Goal: Find specific page/section: Find specific page/section

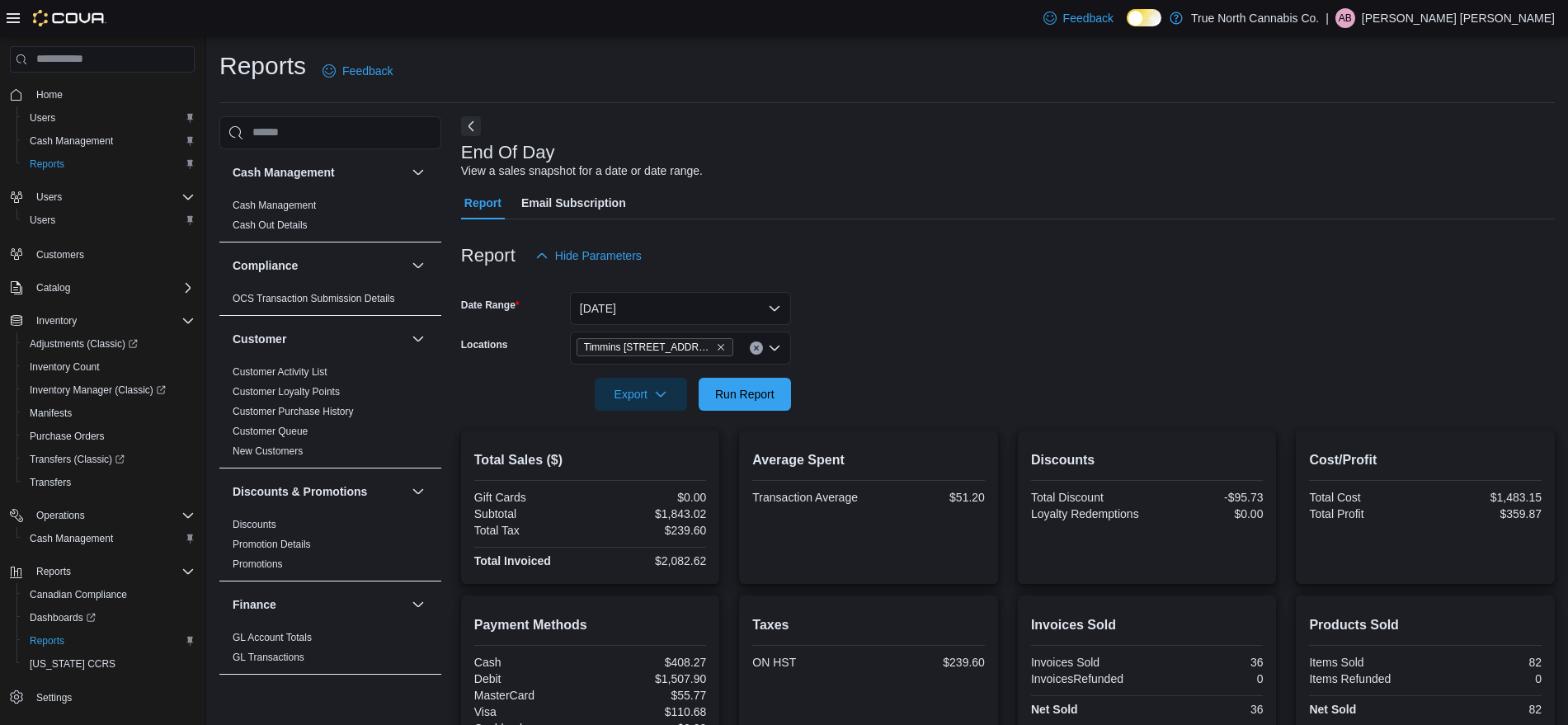
scroll to position [198, 0]
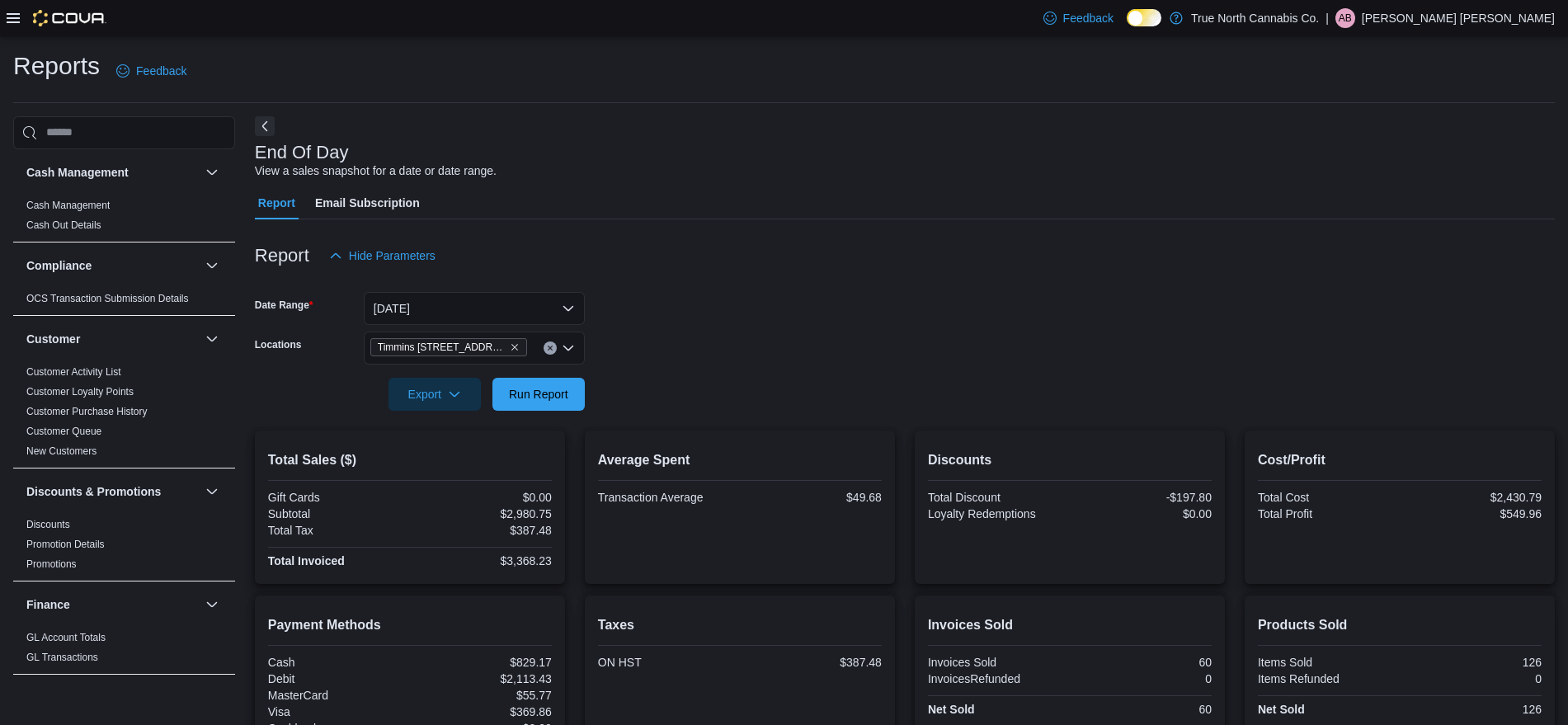
scroll to position [198, 0]
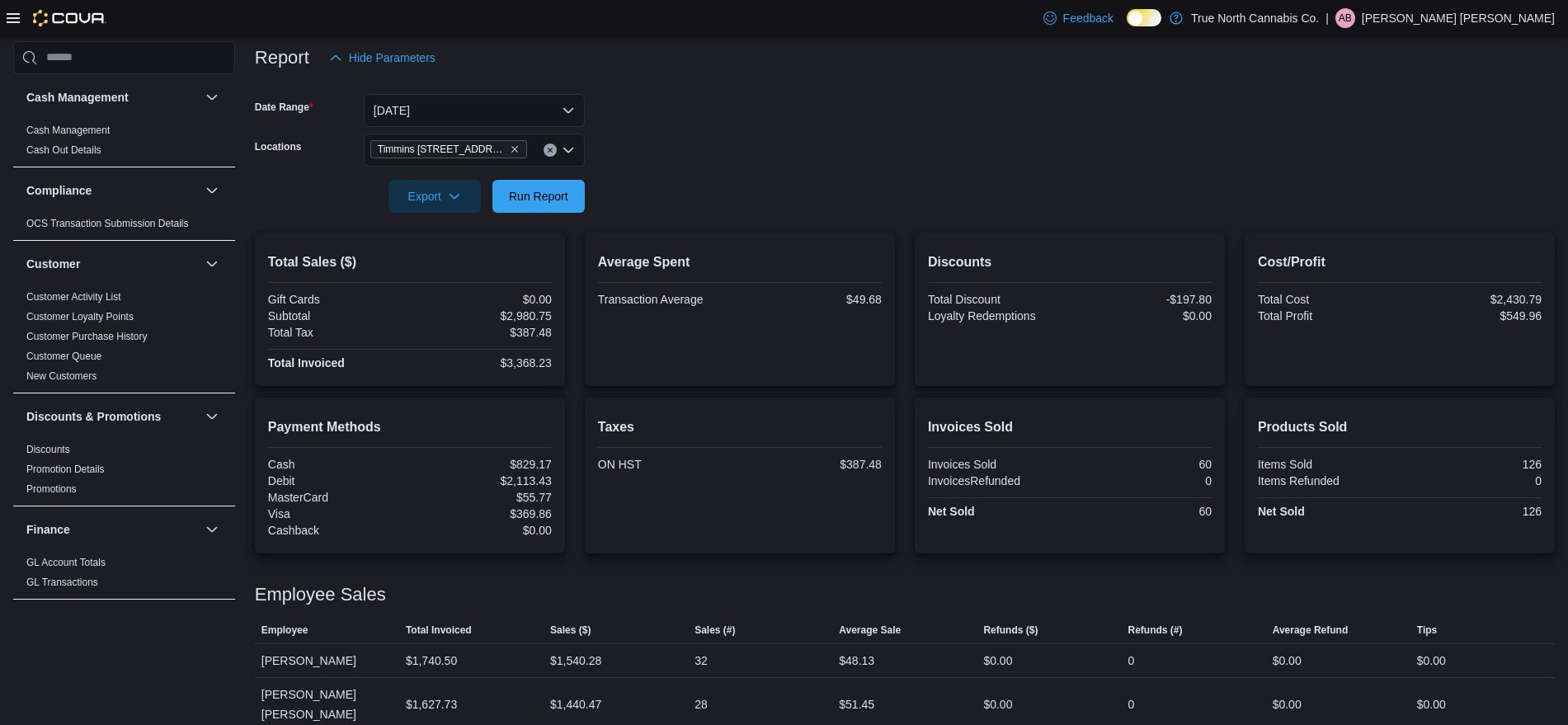
click at [1292, 465] on div "Items Sold" at bounding box center [1327, 464] width 139 height 13
click at [878, 136] on form "Date Range [DATE] Locations Timmins [STREET_ADDRESS] Export Run Report" at bounding box center [904, 144] width 1301 height 139
click at [82, 580] on link "GL Transactions" at bounding box center [62, 582] width 71 height 12
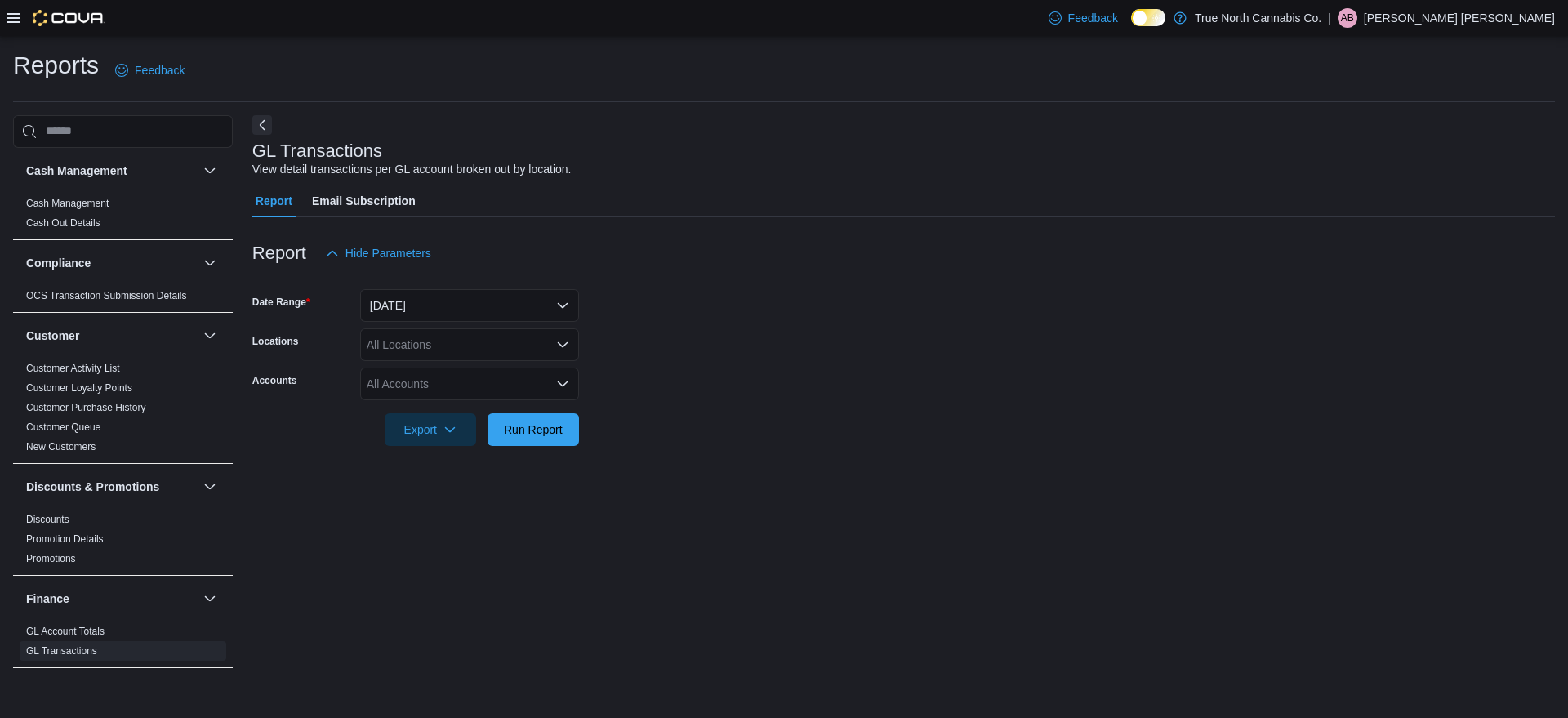
scroll to position [471, 0]
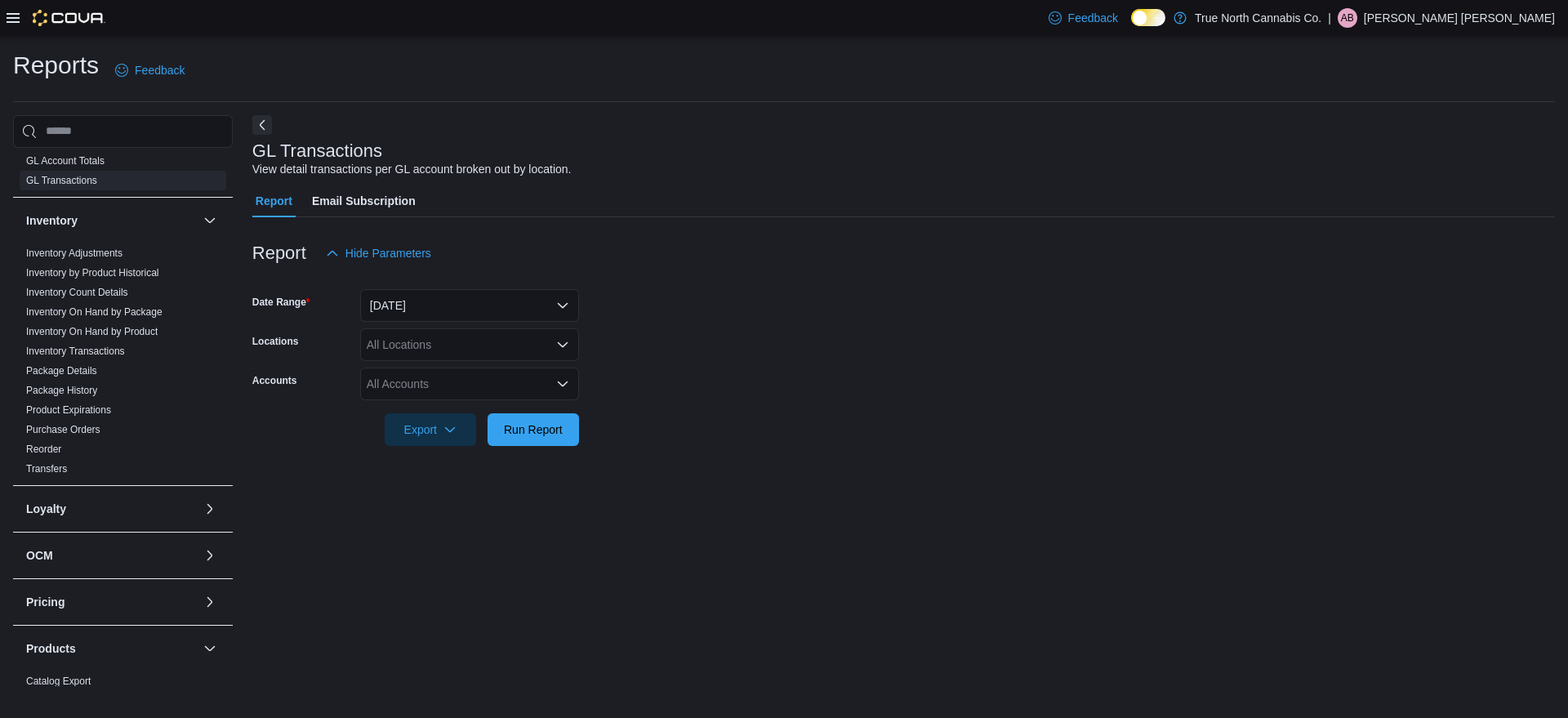
click at [213, 189] on div "GL Account Totals GL Transactions" at bounding box center [123, 174] width 220 height 46
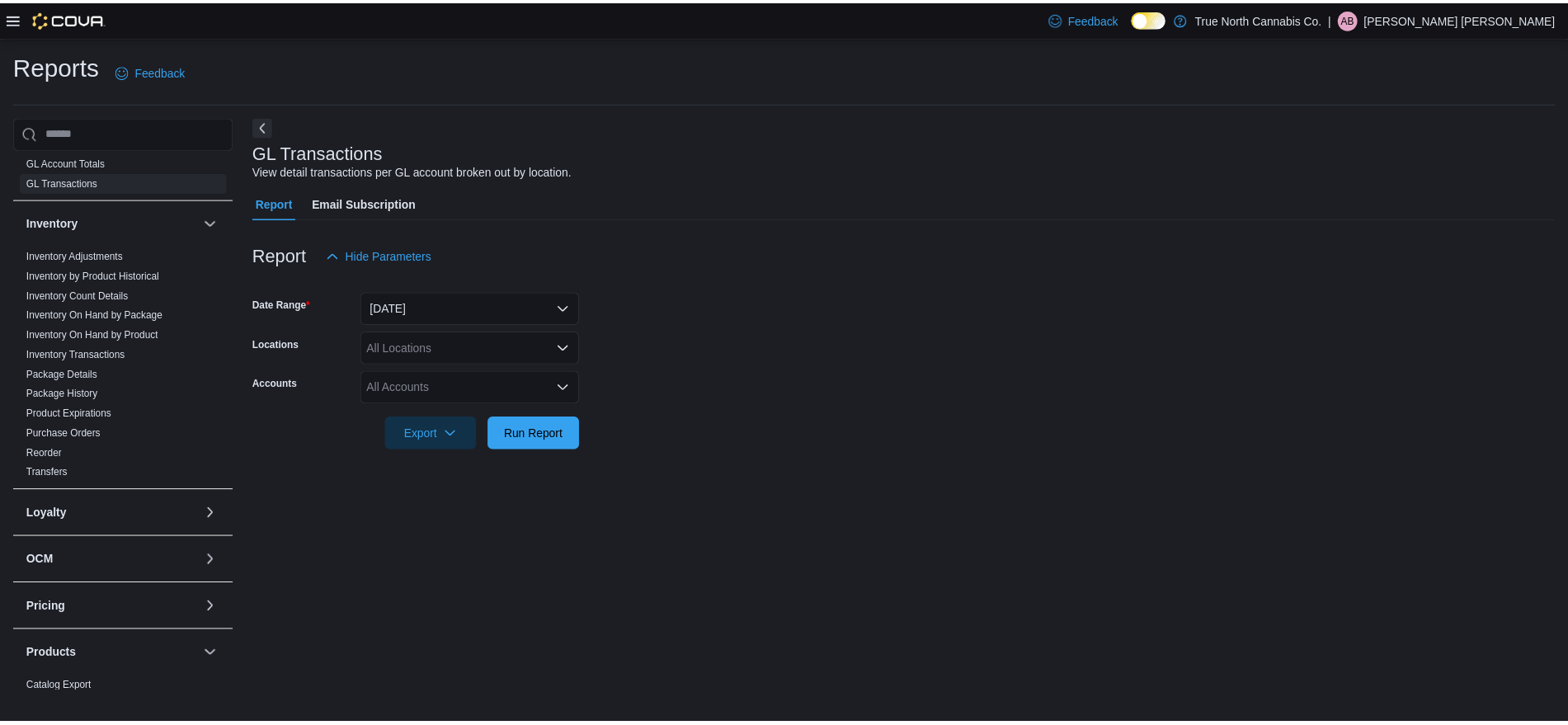
scroll to position [0, 0]
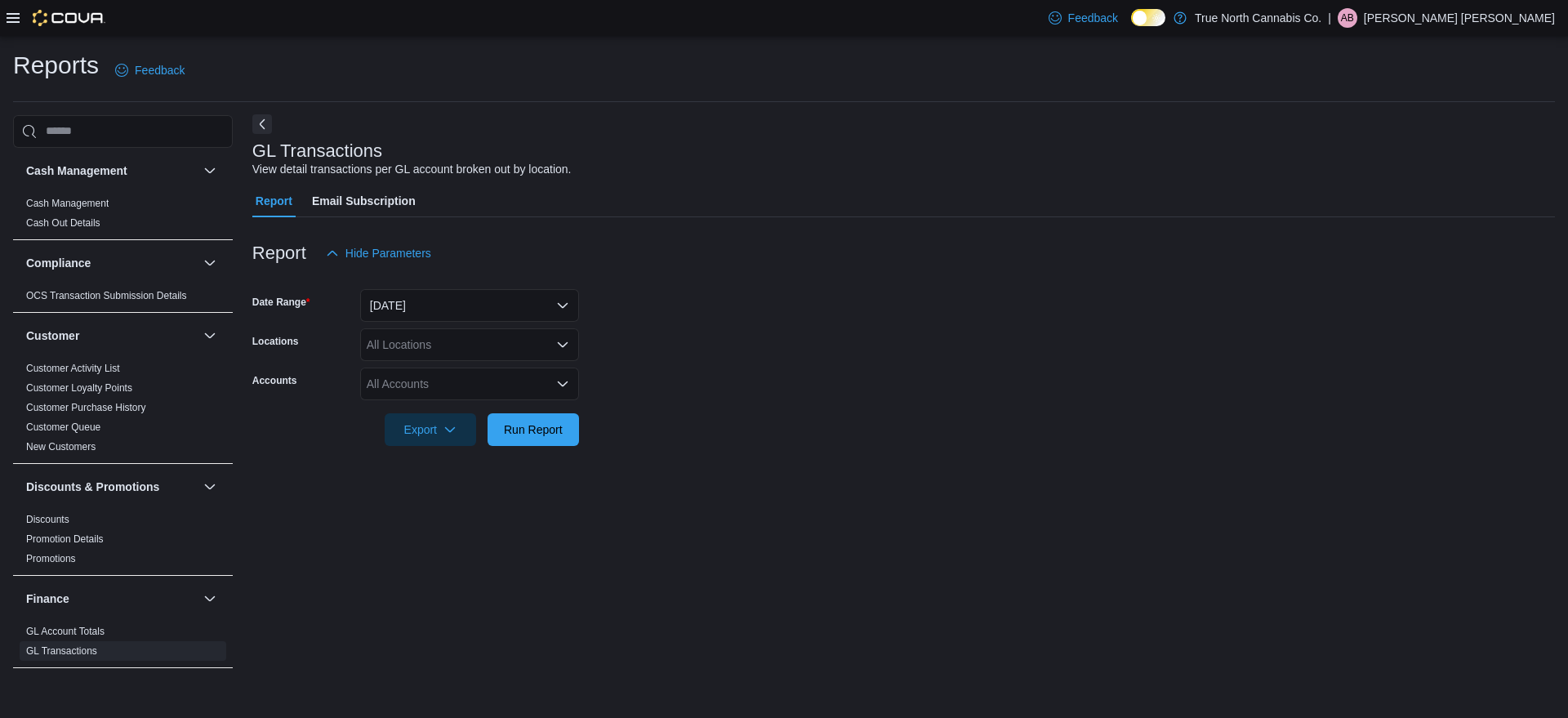
click at [264, 119] on button "Next" at bounding box center [262, 125] width 20 height 20
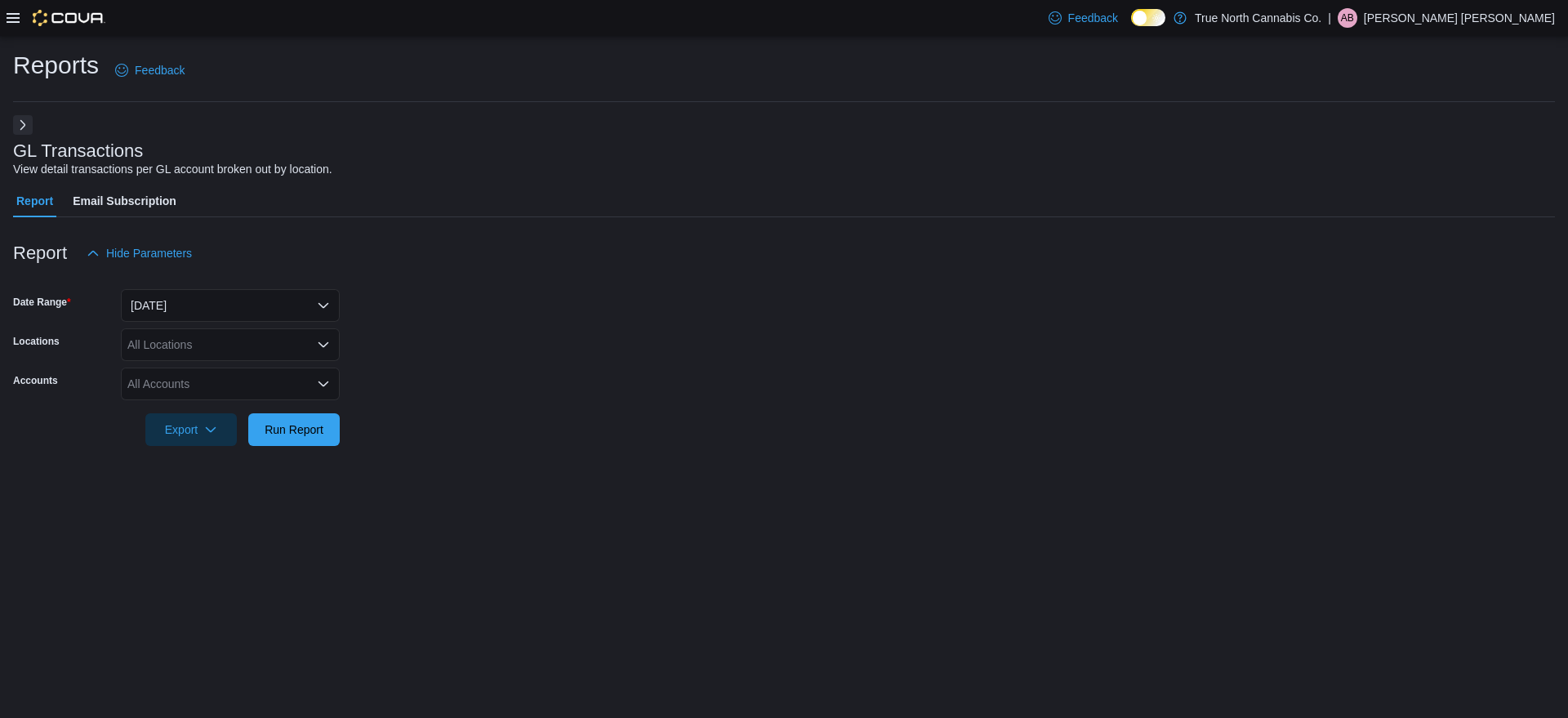
click at [14, 19] on icon at bounding box center [13, 18] width 13 height 13
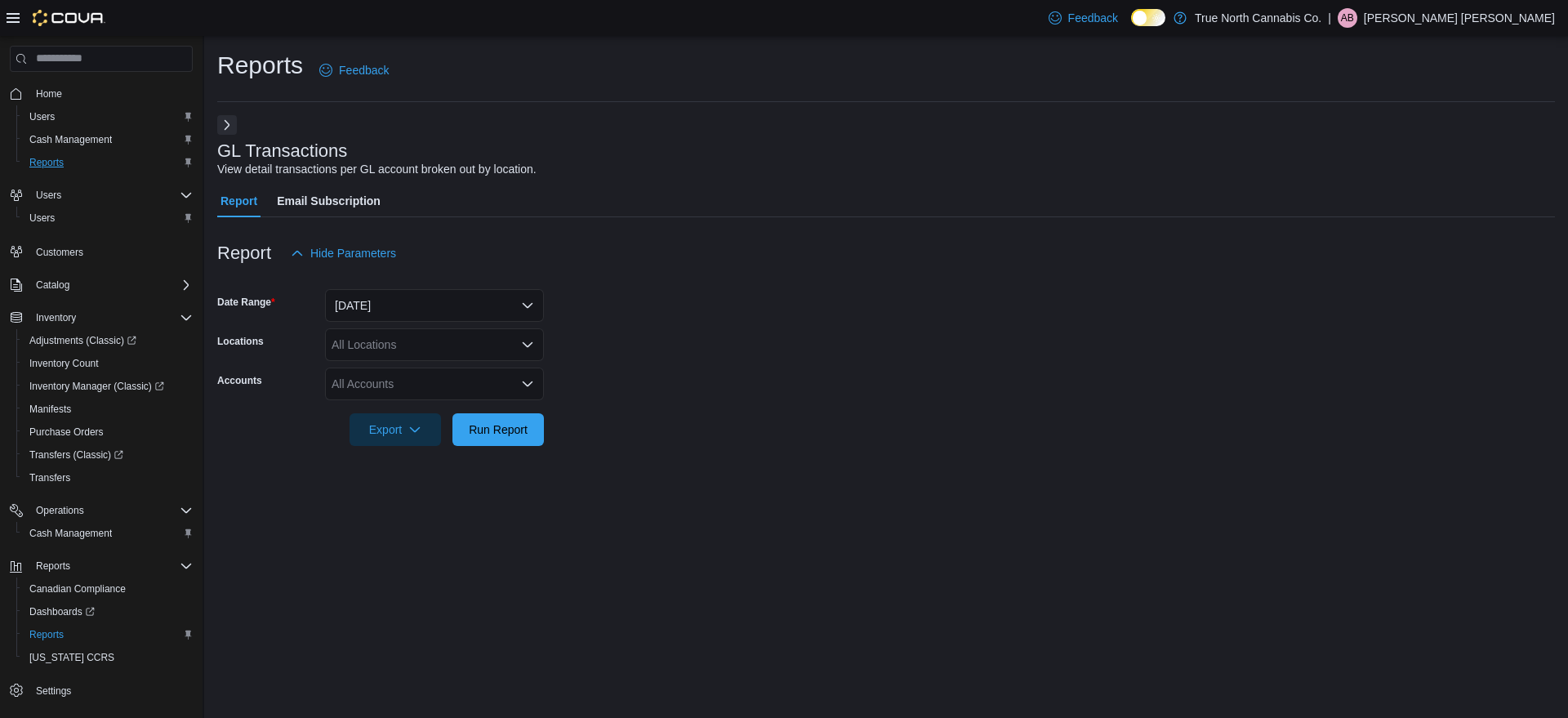
click at [43, 160] on span "Reports" at bounding box center [46, 162] width 34 height 13
click at [56, 95] on span "Home" at bounding box center [49, 93] width 26 height 13
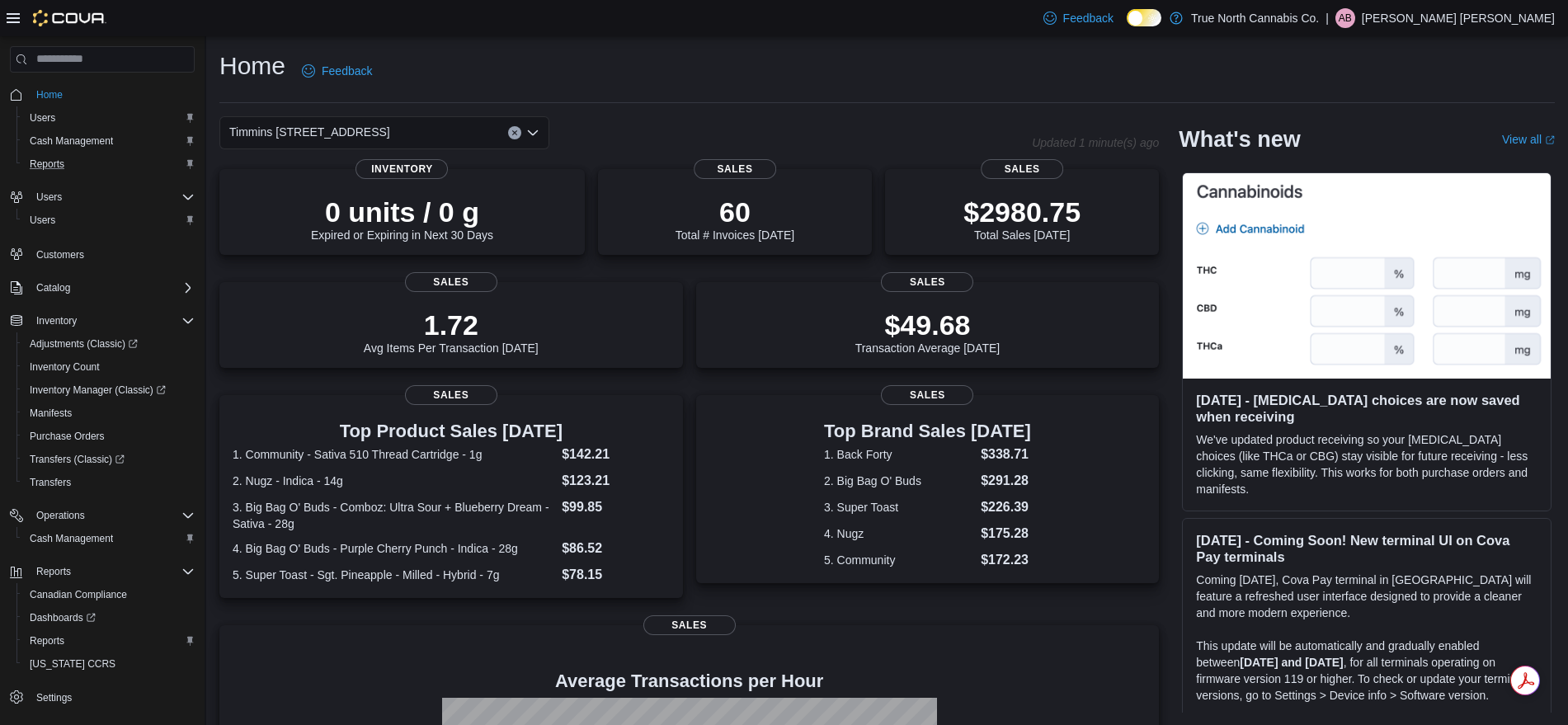
click at [1104, 71] on div "Home Feedback" at bounding box center [888, 70] width 1335 height 43
